Goal: Information Seeking & Learning: Learn about a topic

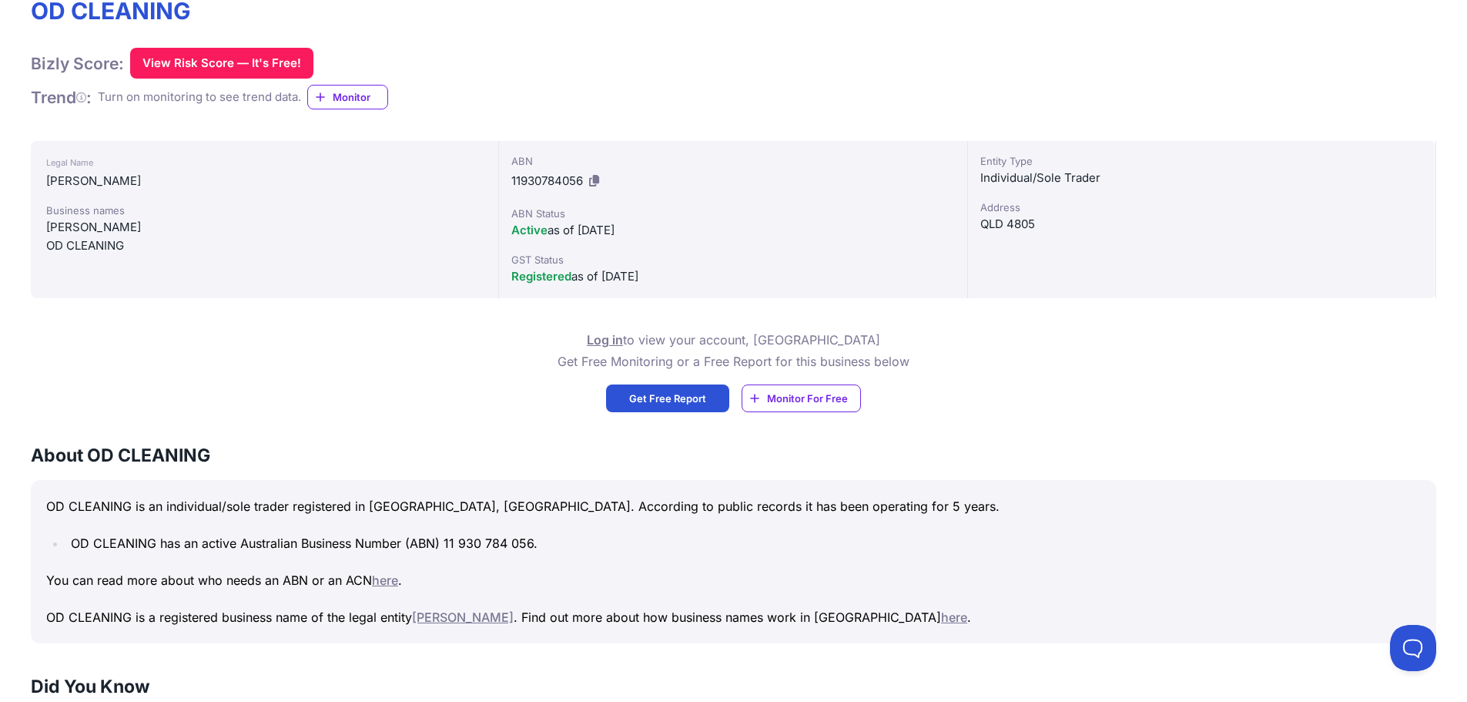
scroll to position [231, 0]
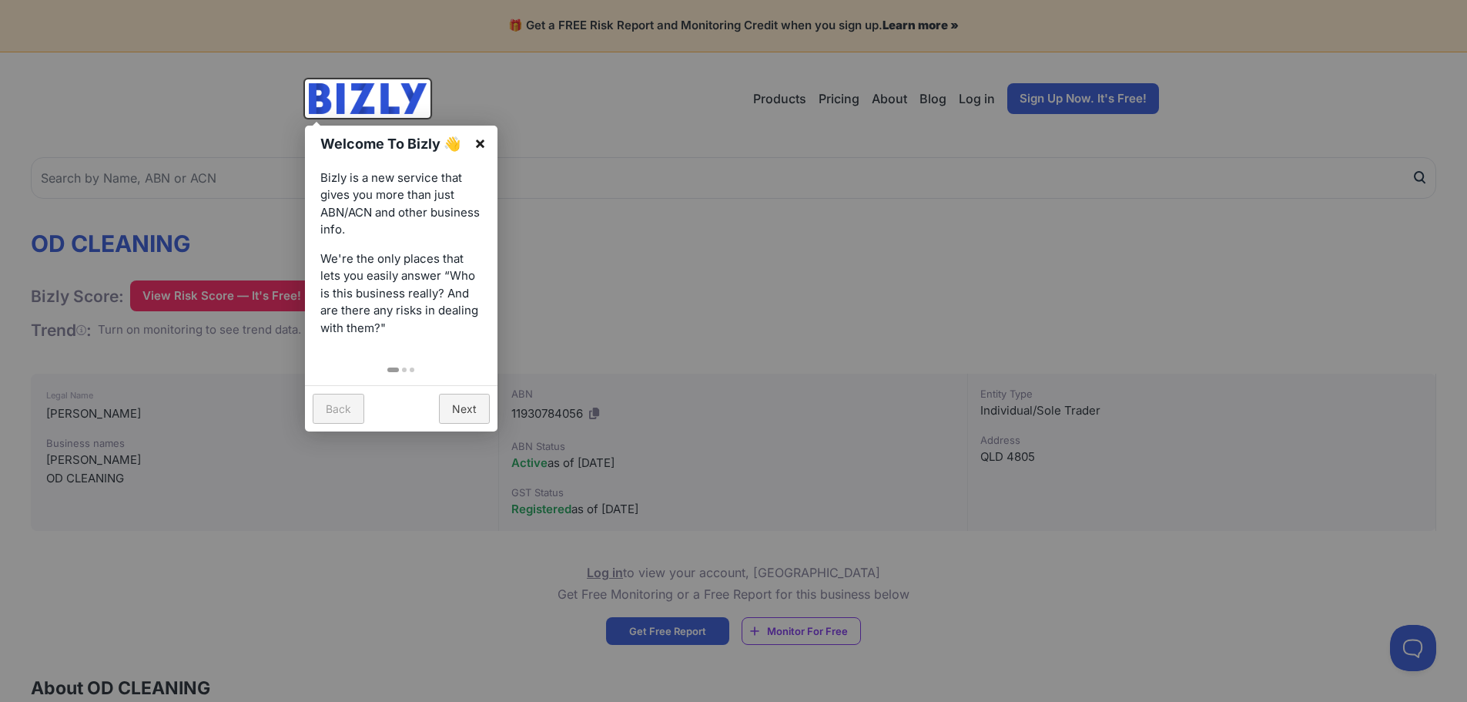
click at [482, 140] on link "×" at bounding box center [480, 143] width 35 height 35
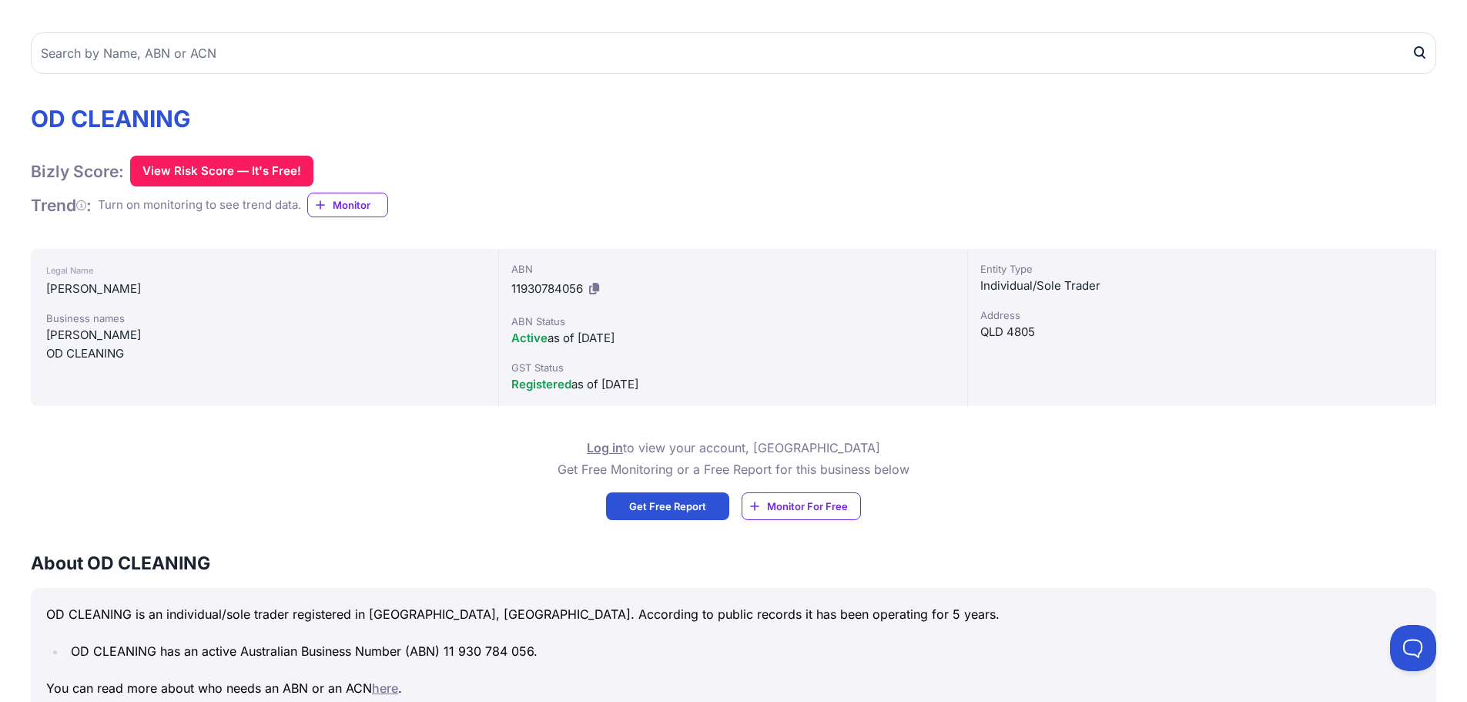
scroll to position [154, 0]
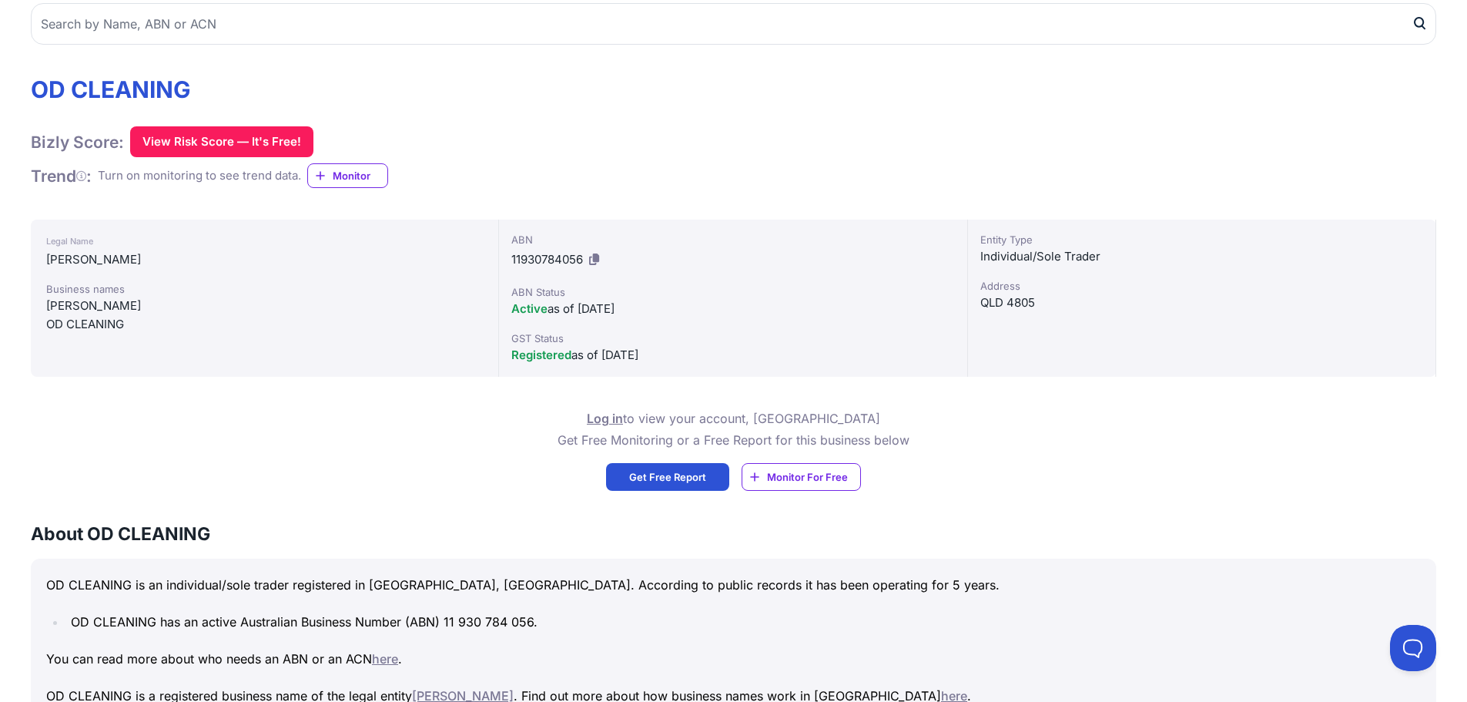
click at [1023, 303] on div "QLD 4805" at bounding box center [1202, 302] width 443 height 18
copy div "QLD 4805"
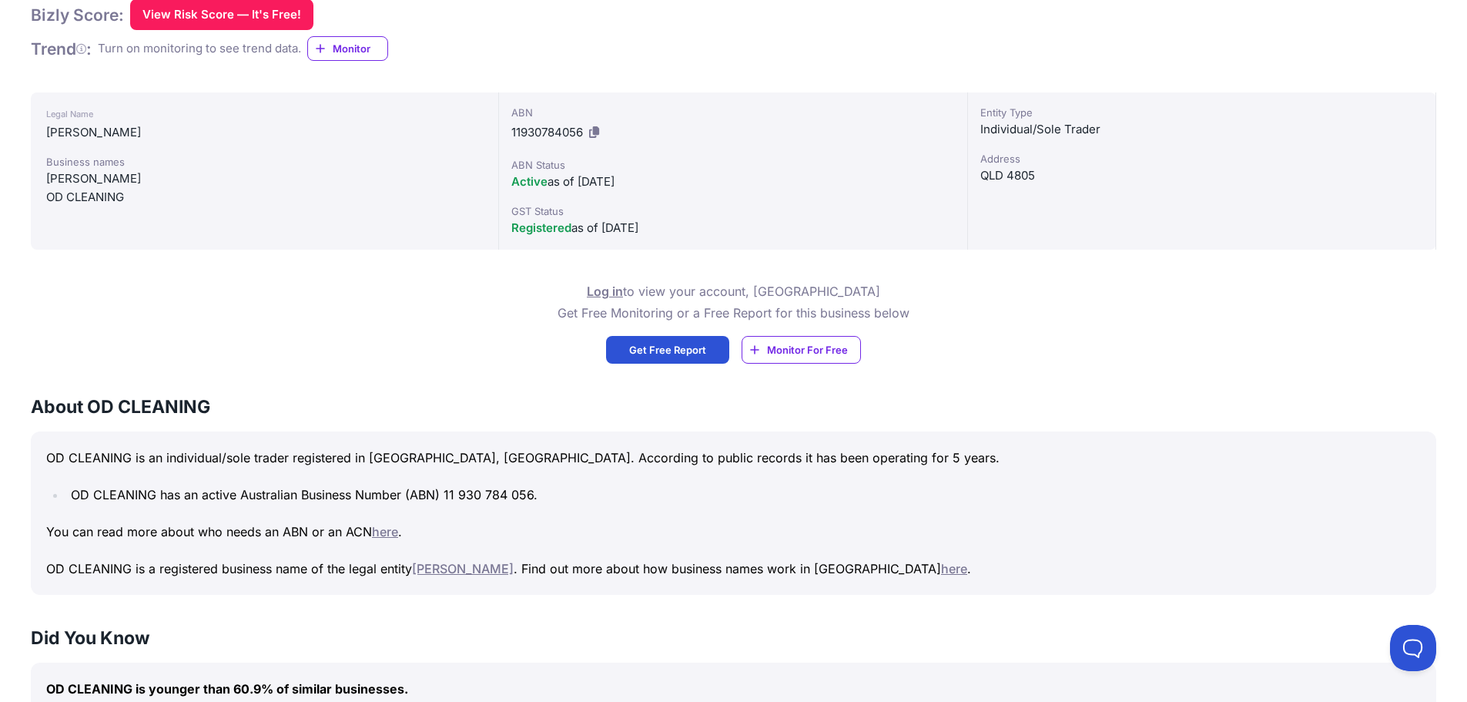
scroll to position [308, 0]
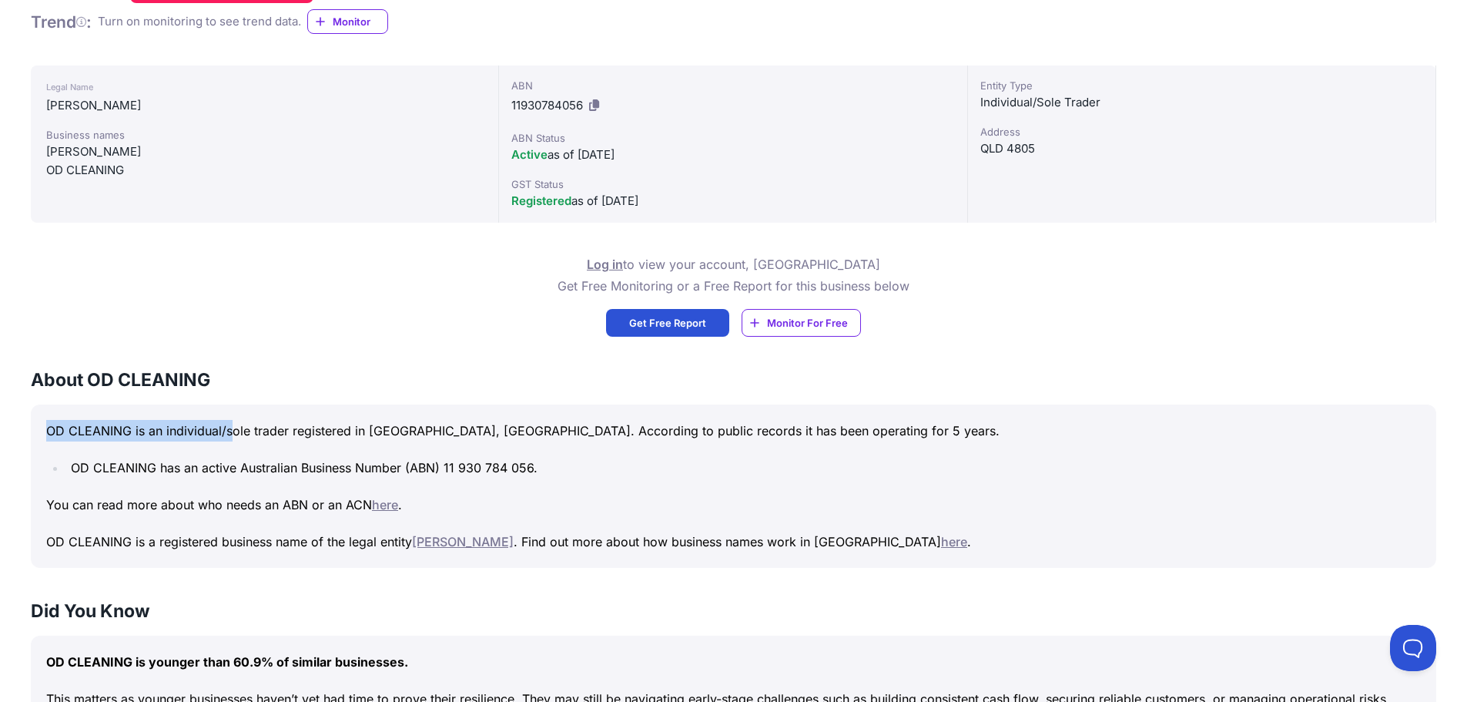
drag, startPoint x: 45, startPoint y: 428, endPoint x: 232, endPoint y: 427, distance: 186.4
click at [232, 427] on div "OD CLEANING is an individual/sole trader registered in QLD, Australia. Accordin…" at bounding box center [734, 485] width 1406 height 163
click at [184, 485] on div "OD CLEANING is an individual/sole trader registered in QLD, Australia. Accordin…" at bounding box center [734, 485] width 1406 height 163
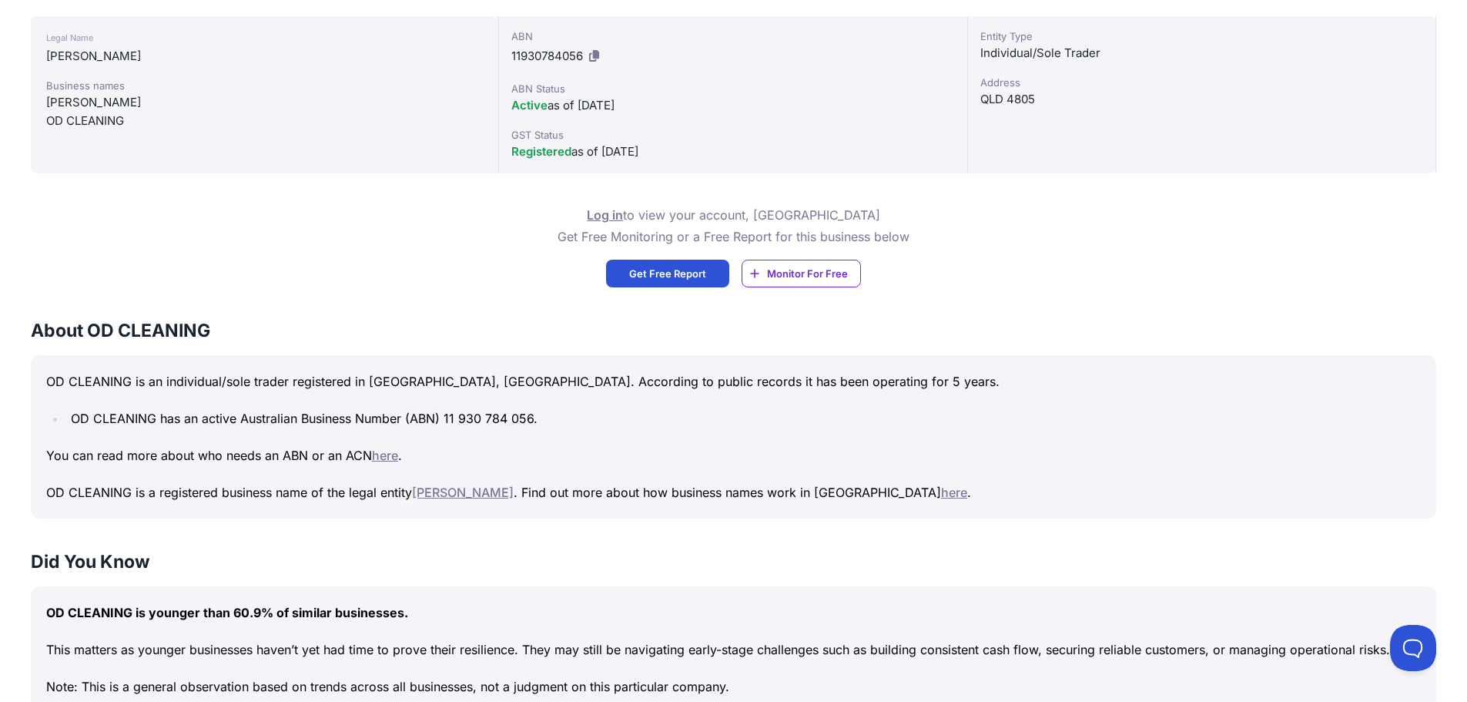
scroll to position [385, 0]
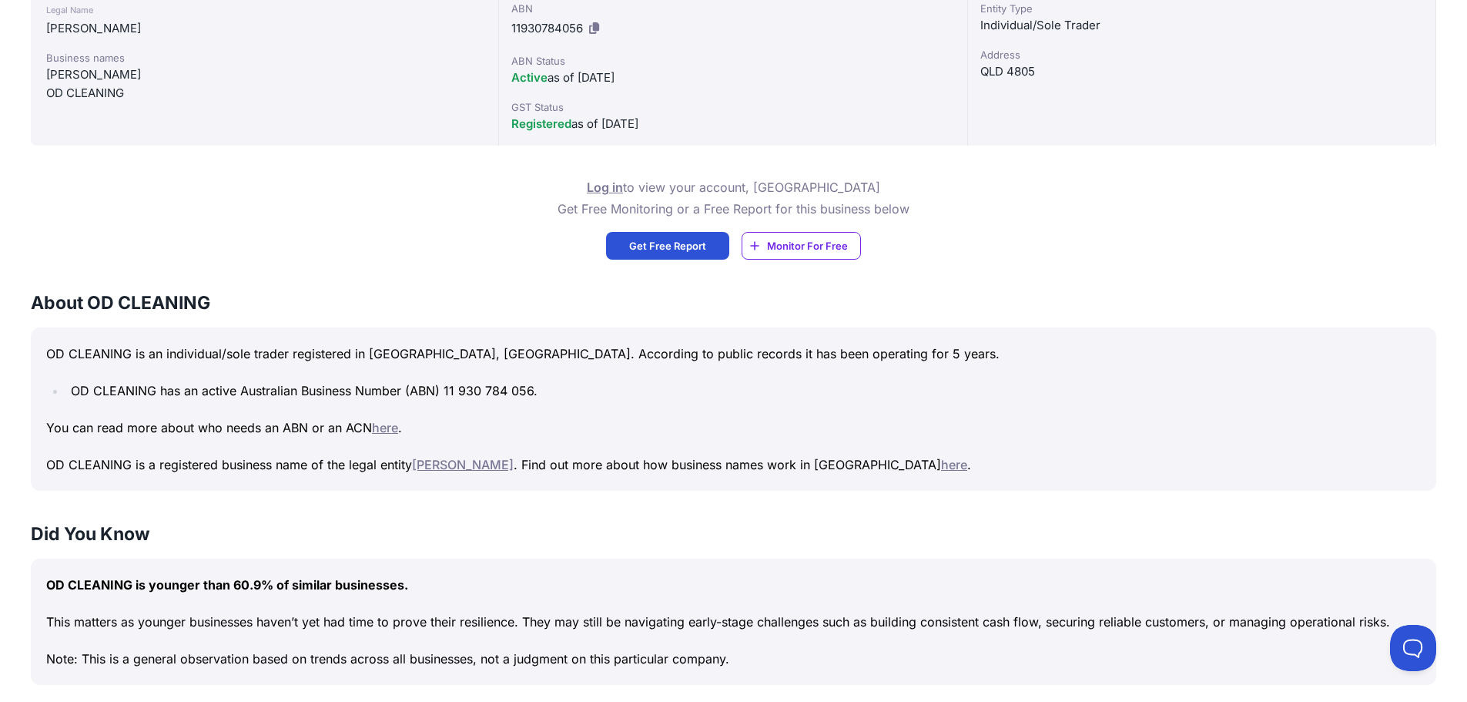
click at [941, 457] on link "here" at bounding box center [954, 464] width 26 height 15
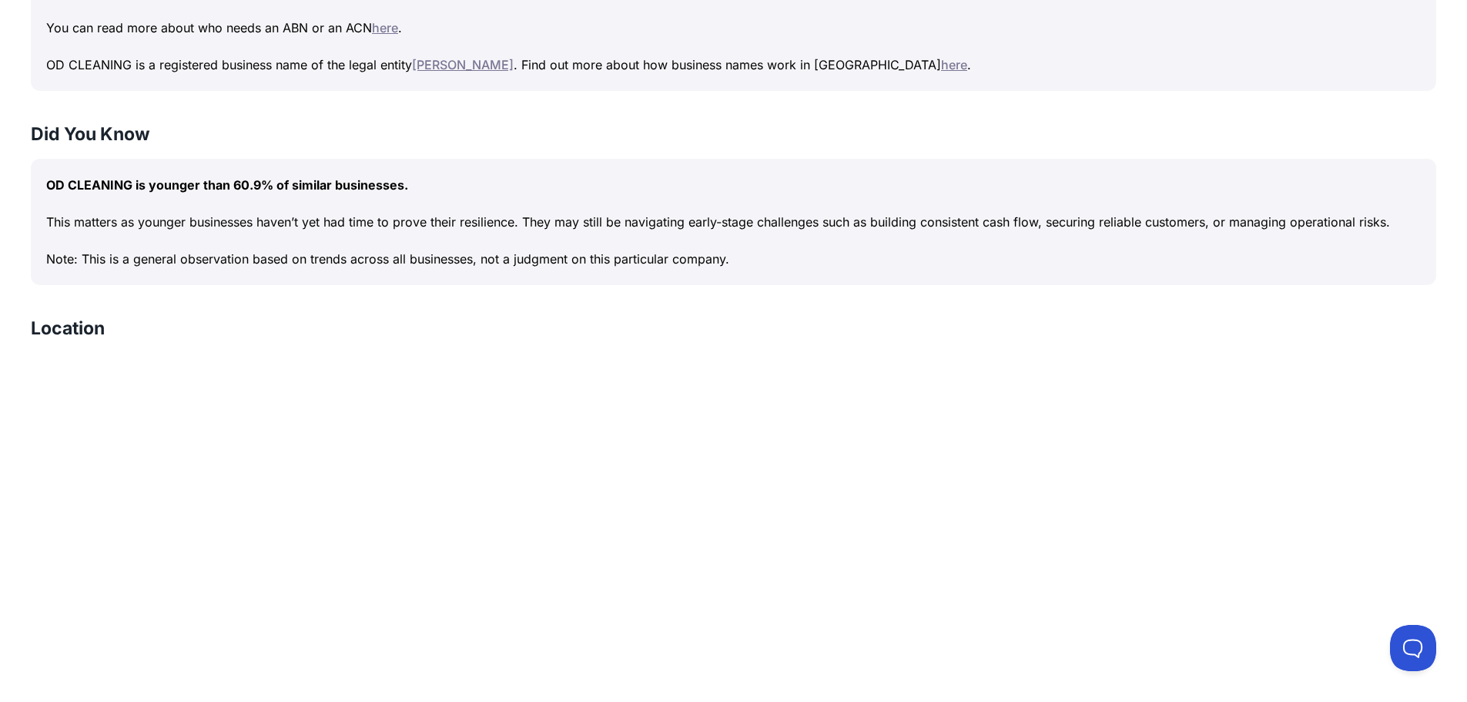
scroll to position [767, 0]
